Goal: Subscribe to service/newsletter

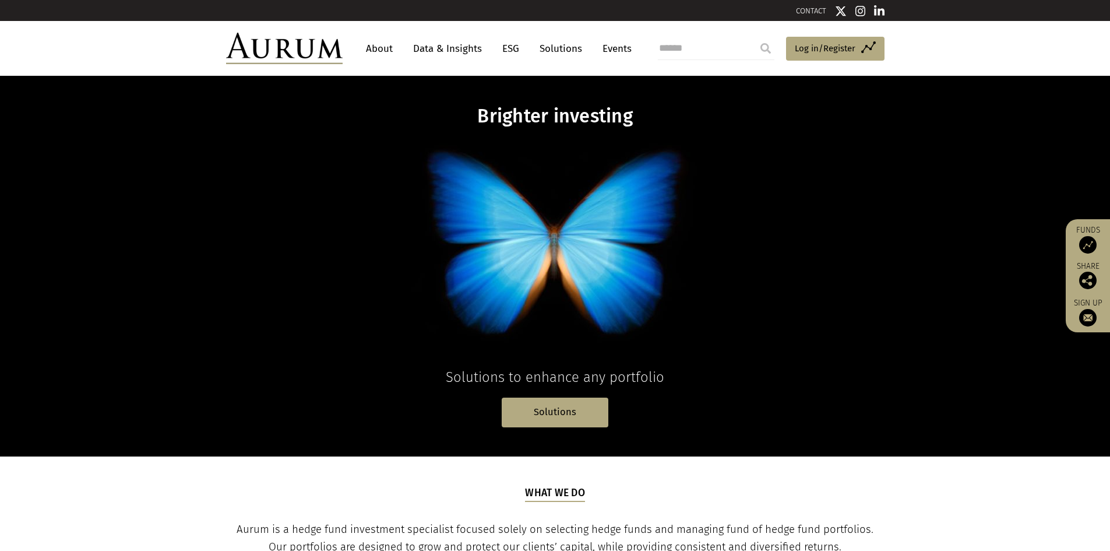
drag, startPoint x: 1095, startPoint y: 313, endPoint x: 1082, endPoint y: 338, distance: 28.1
click at [1095, 313] on img at bounding box center [1087, 317] width 17 height 17
click at [812, 59] on link "Access Funds Log in/Register" at bounding box center [835, 49] width 98 height 24
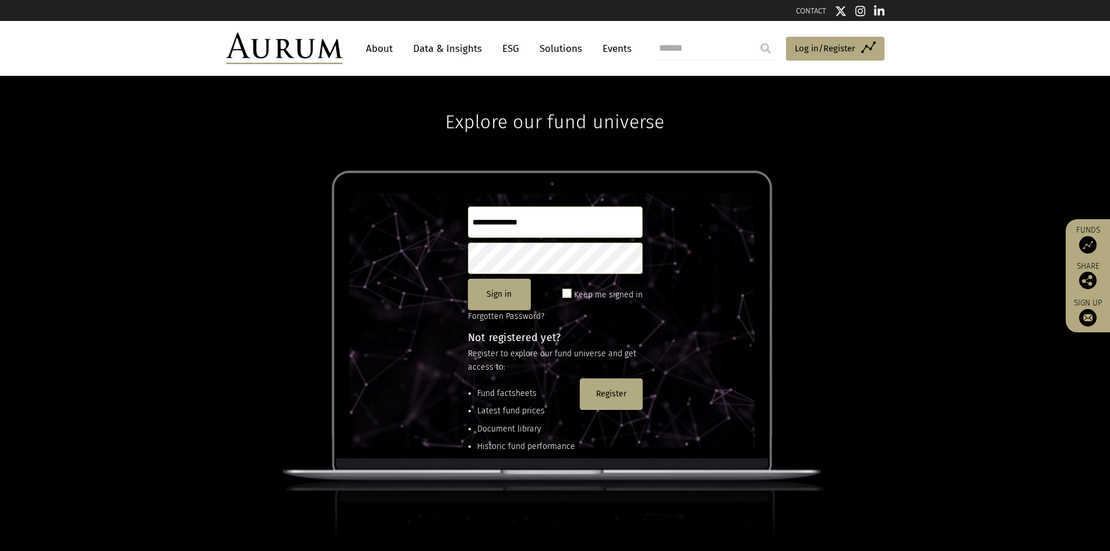
type input "**********"
click at [447, 45] on link "Data & Insights" at bounding box center [447, 49] width 80 height 22
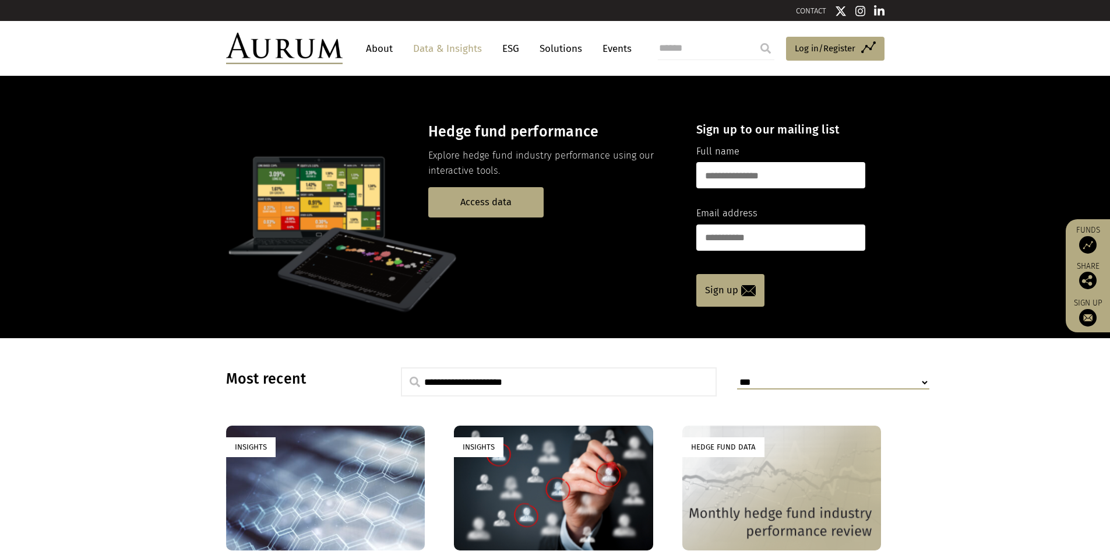
drag, startPoint x: 799, startPoint y: 172, endPoint x: 799, endPoint y: 185, distance: 12.8
click at [799, 172] on input "text" at bounding box center [780, 175] width 169 height 26
click at [620, 211] on p "Access data" at bounding box center [552, 202] width 248 height 30
drag, startPoint x: 728, startPoint y: 125, endPoint x: 821, endPoint y: 174, distance: 105.3
click at [821, 174] on form "Sign up to our mailing list Full name Email address Sign up" at bounding box center [780, 214] width 169 height 184
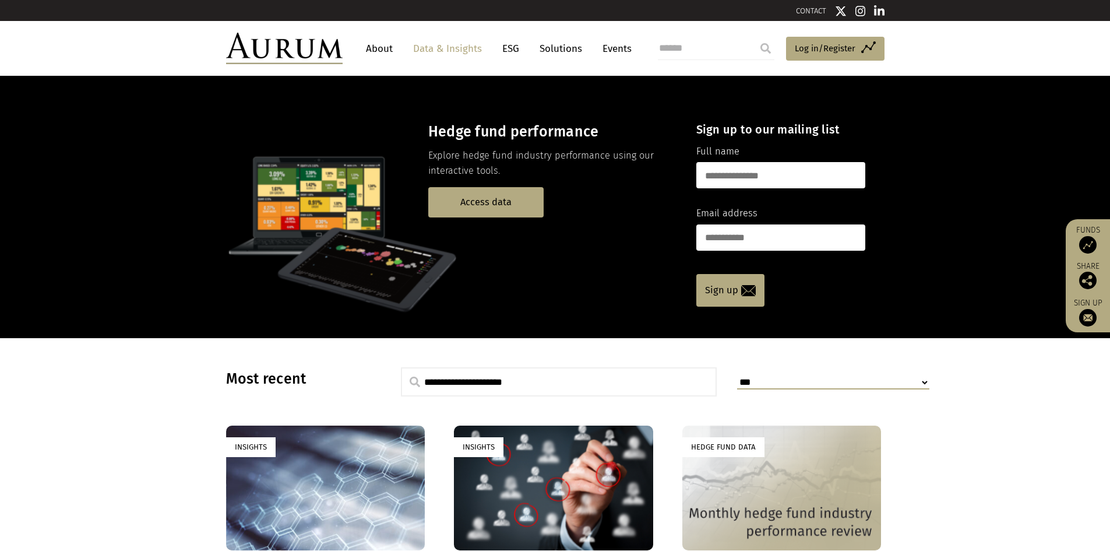
drag, startPoint x: 821, startPoint y: 174, endPoint x: 824, endPoint y: 188, distance: 14.8
click at [821, 174] on input "text" at bounding box center [780, 175] width 169 height 26
click at [734, 121] on div "Sign up to our mailing list Full name Email address Sign up" at bounding box center [781, 214] width 204 height 219
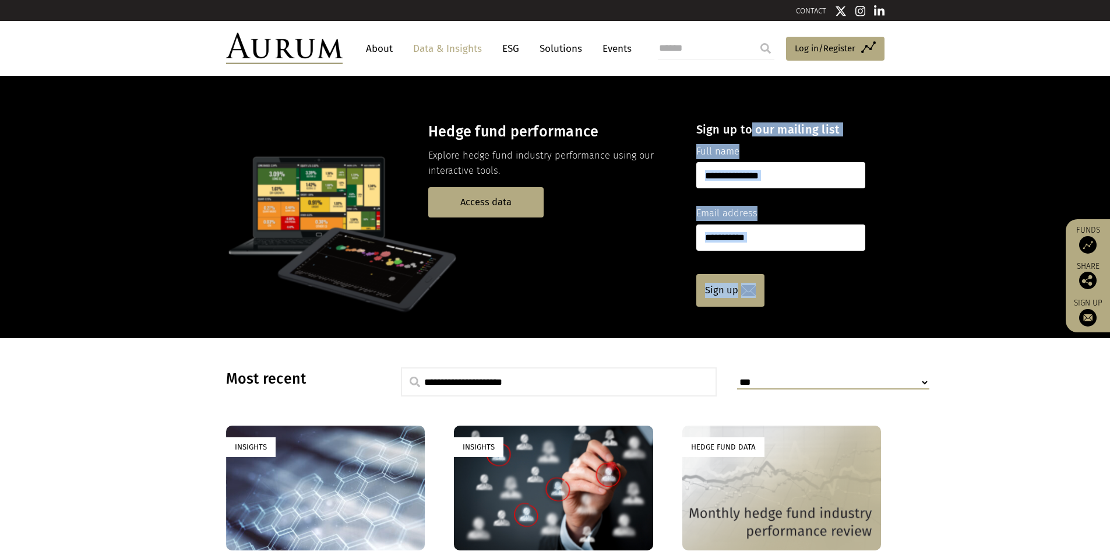
drag, startPoint x: 828, startPoint y: 294, endPoint x: 752, endPoint y: 124, distance: 186.7
click at [752, 124] on form "Sign up to our mailing list Full name Email address Sign up" at bounding box center [780, 214] width 169 height 184
click at [799, 234] on input "email" at bounding box center [780, 237] width 169 height 26
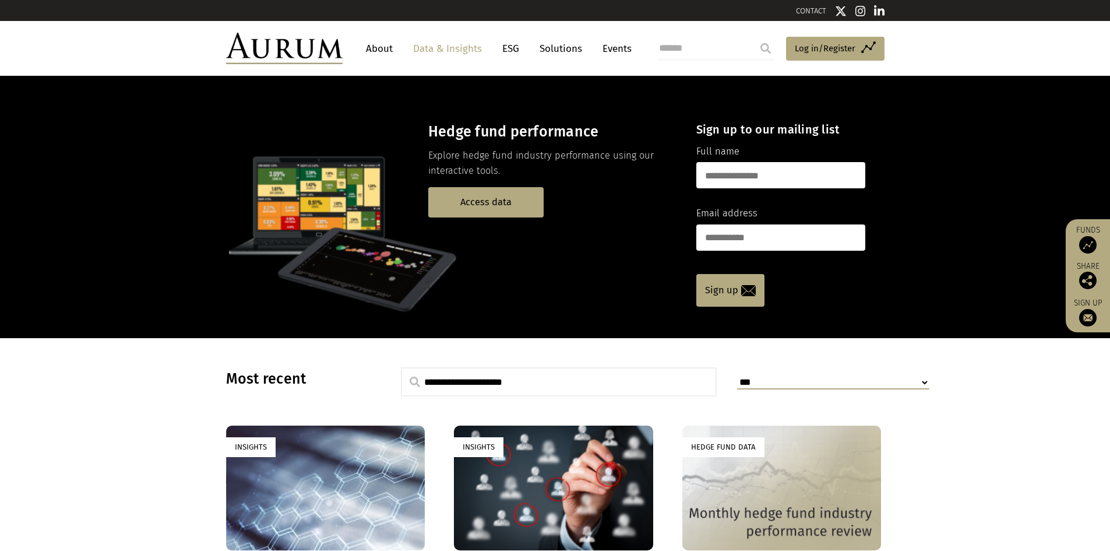
click at [760, 172] on input "text" at bounding box center [780, 175] width 169 height 26
click at [671, 250] on p at bounding box center [451, 233] width 450 height 163
click at [718, 292] on link "Sign up" at bounding box center [730, 290] width 68 height 33
click at [745, 122] on h4 "Sign up to our mailing list" at bounding box center [780, 129] width 169 height 14
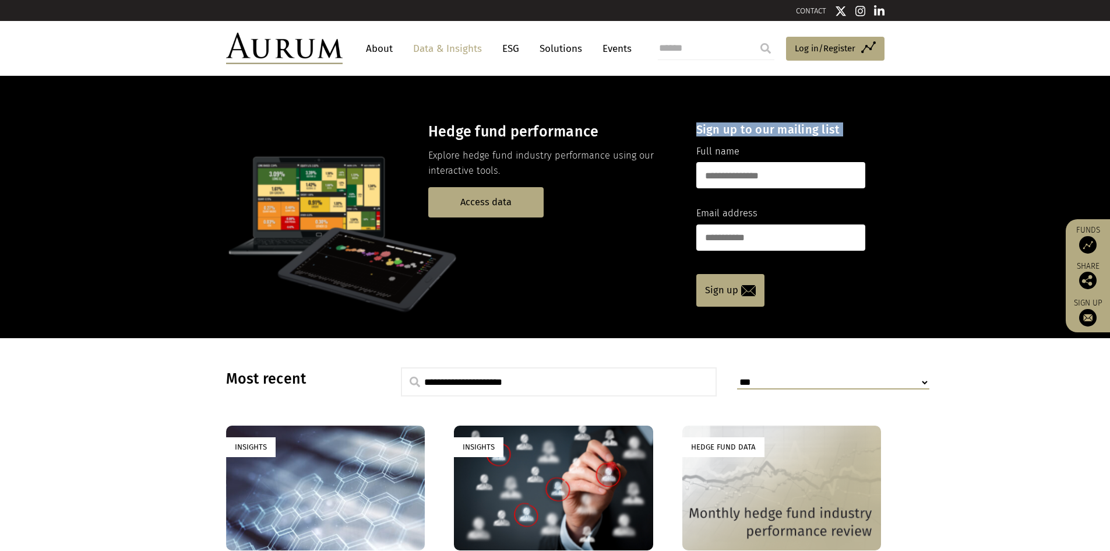
click at [745, 122] on h4 "Sign up to our mailing list" at bounding box center [780, 129] width 169 height 14
copy form "Sign up to our mailing list"
